Goal: Navigation & Orientation: Find specific page/section

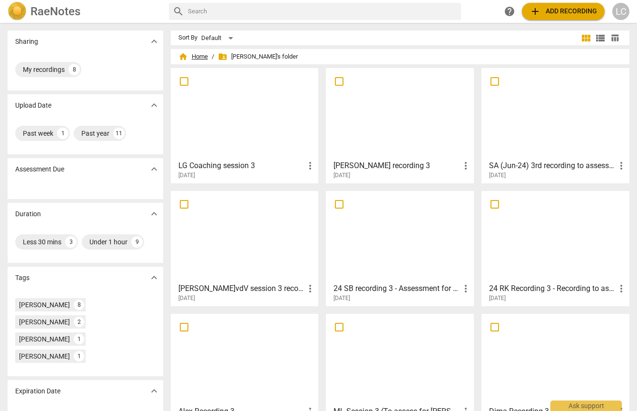
click at [205, 58] on span "home Home" at bounding box center [192, 57] width 29 height 10
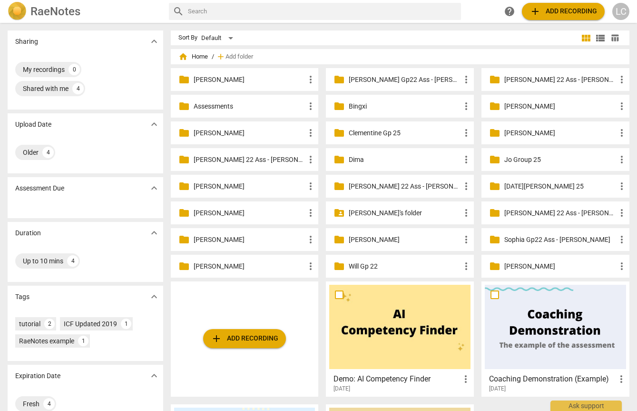
click at [525, 211] on p "[PERSON_NAME] 22 Ass - [PERSON_NAME]" at bounding box center [560, 213] width 112 height 10
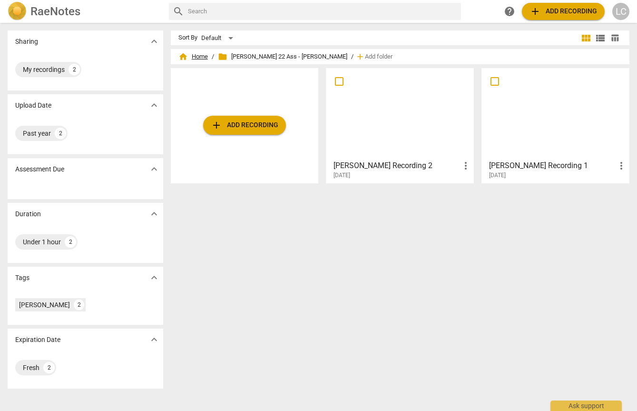
click at [203, 56] on span "home Home" at bounding box center [192, 57] width 29 height 10
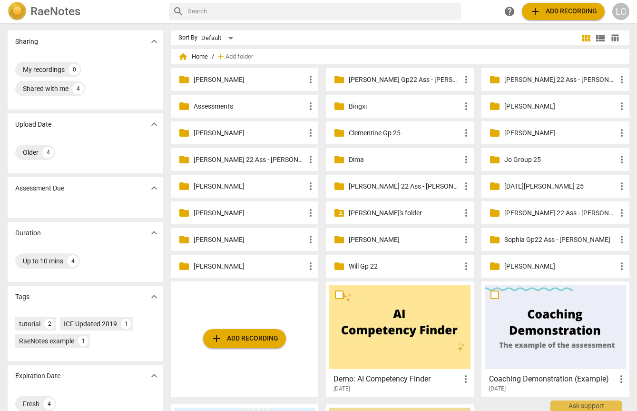
click at [394, 212] on p "[PERSON_NAME]'s folder" at bounding box center [405, 213] width 112 height 10
